Goal: Information Seeking & Learning: Learn about a topic

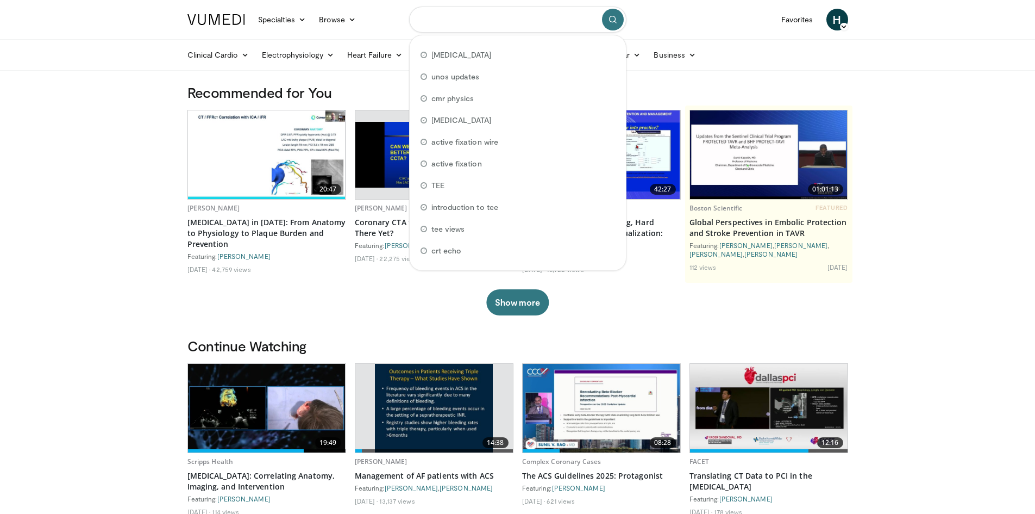
click at [505, 17] on input "Search topics, interventions" at bounding box center [517, 20] width 217 height 26
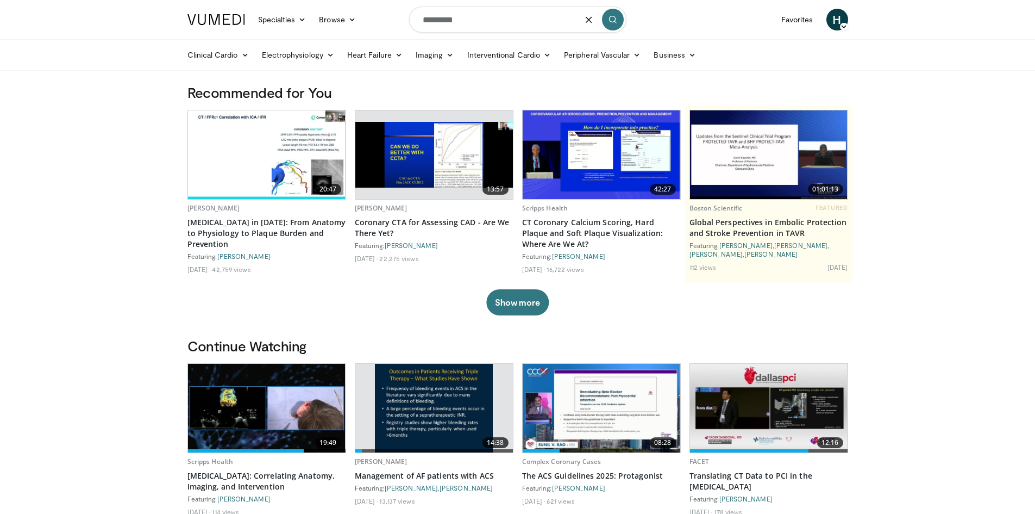
type input "*********"
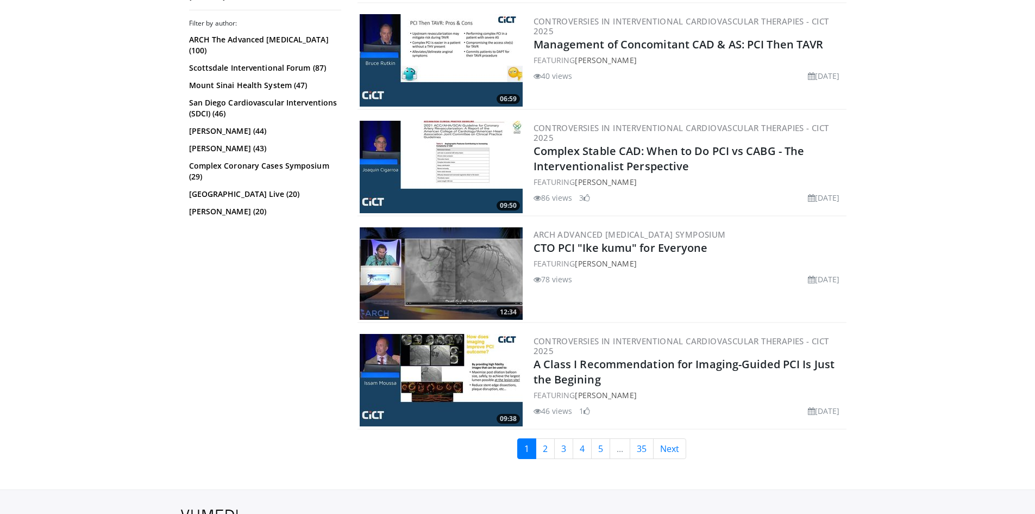
scroll to position [2620, 0]
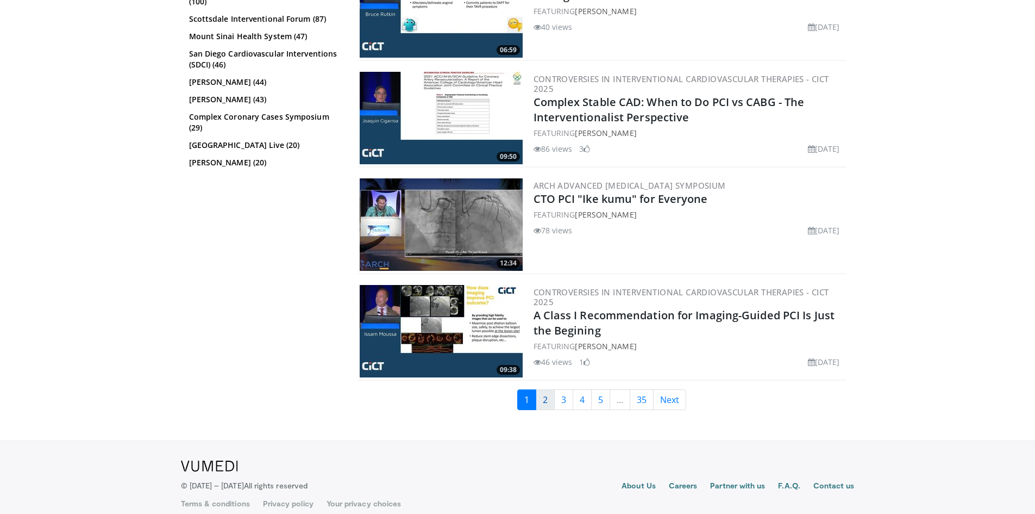
click at [544, 390] on link "2" at bounding box center [545, 399] width 19 height 21
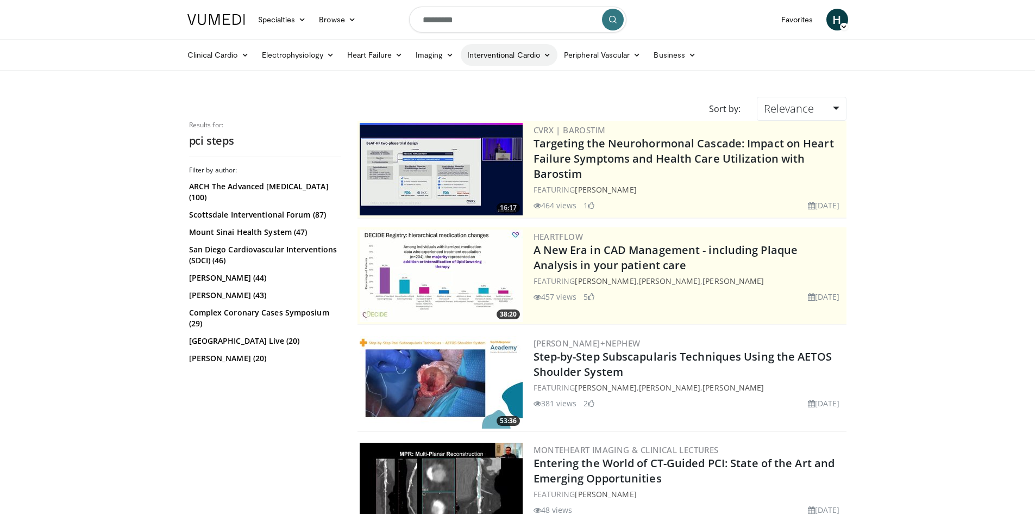
click at [517, 54] on link "Interventional Cardio" at bounding box center [509, 55] width 97 height 22
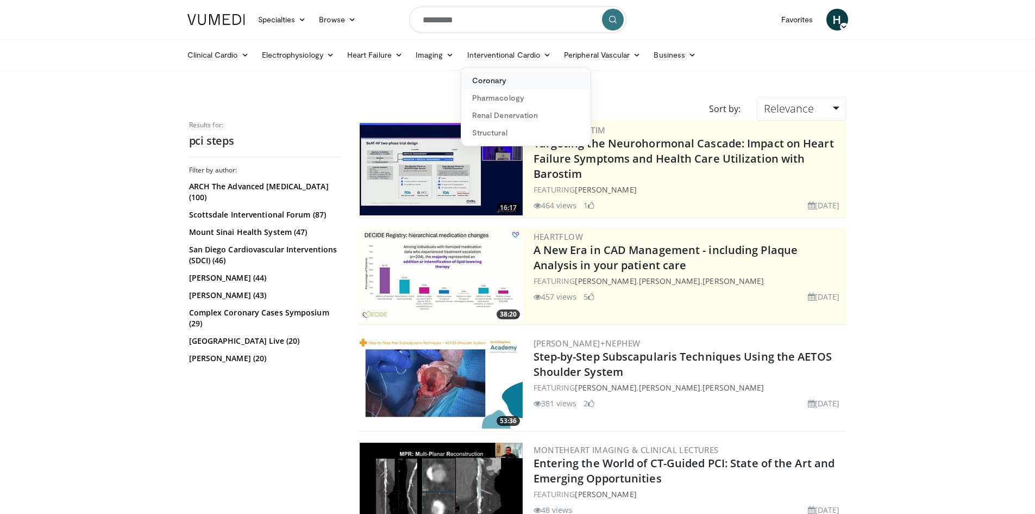
click at [503, 82] on link "Coronary" at bounding box center [525, 80] width 129 height 17
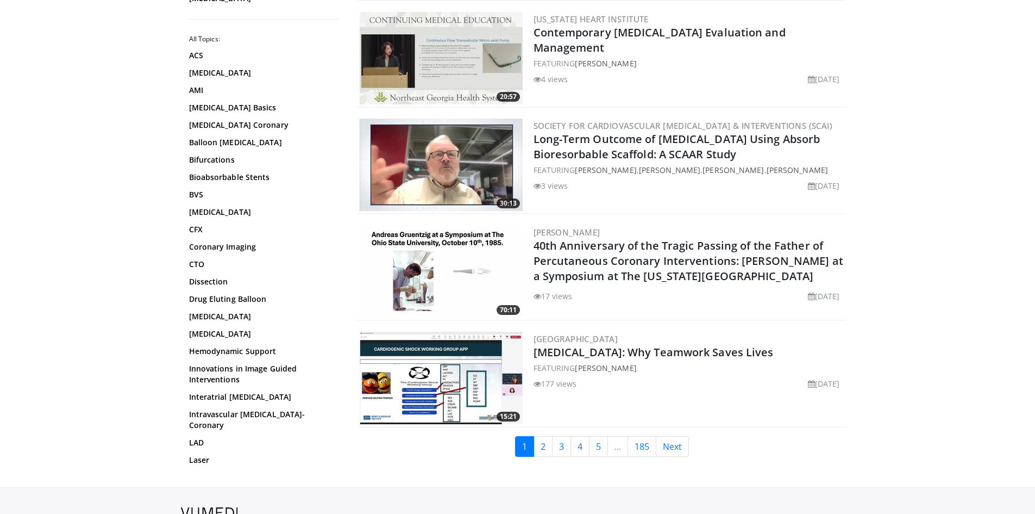
scroll to position [2518, 0]
